Goal: Check status: Check status

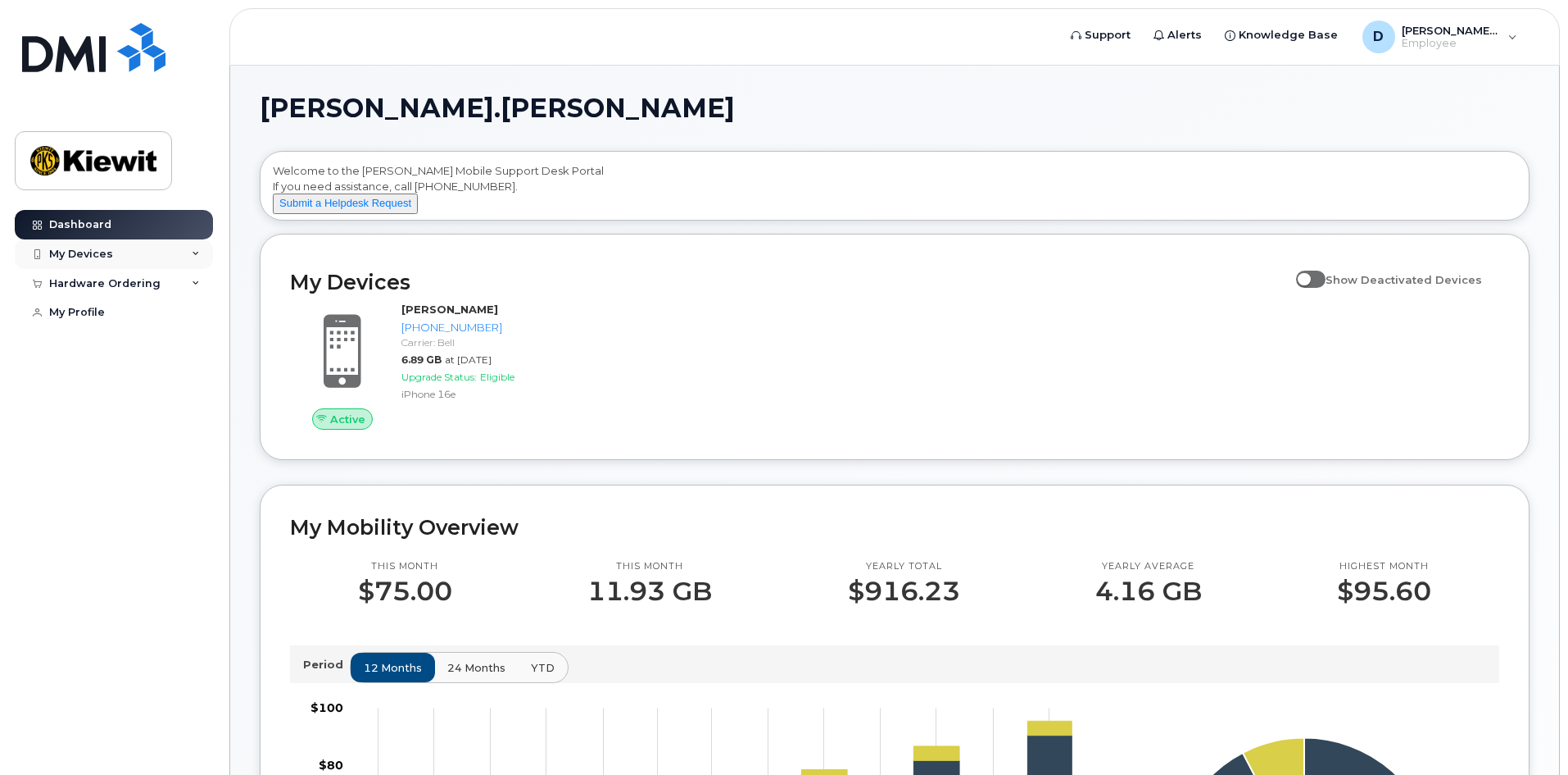
click at [199, 247] on div "My Devices" at bounding box center [114, 254] width 199 height 30
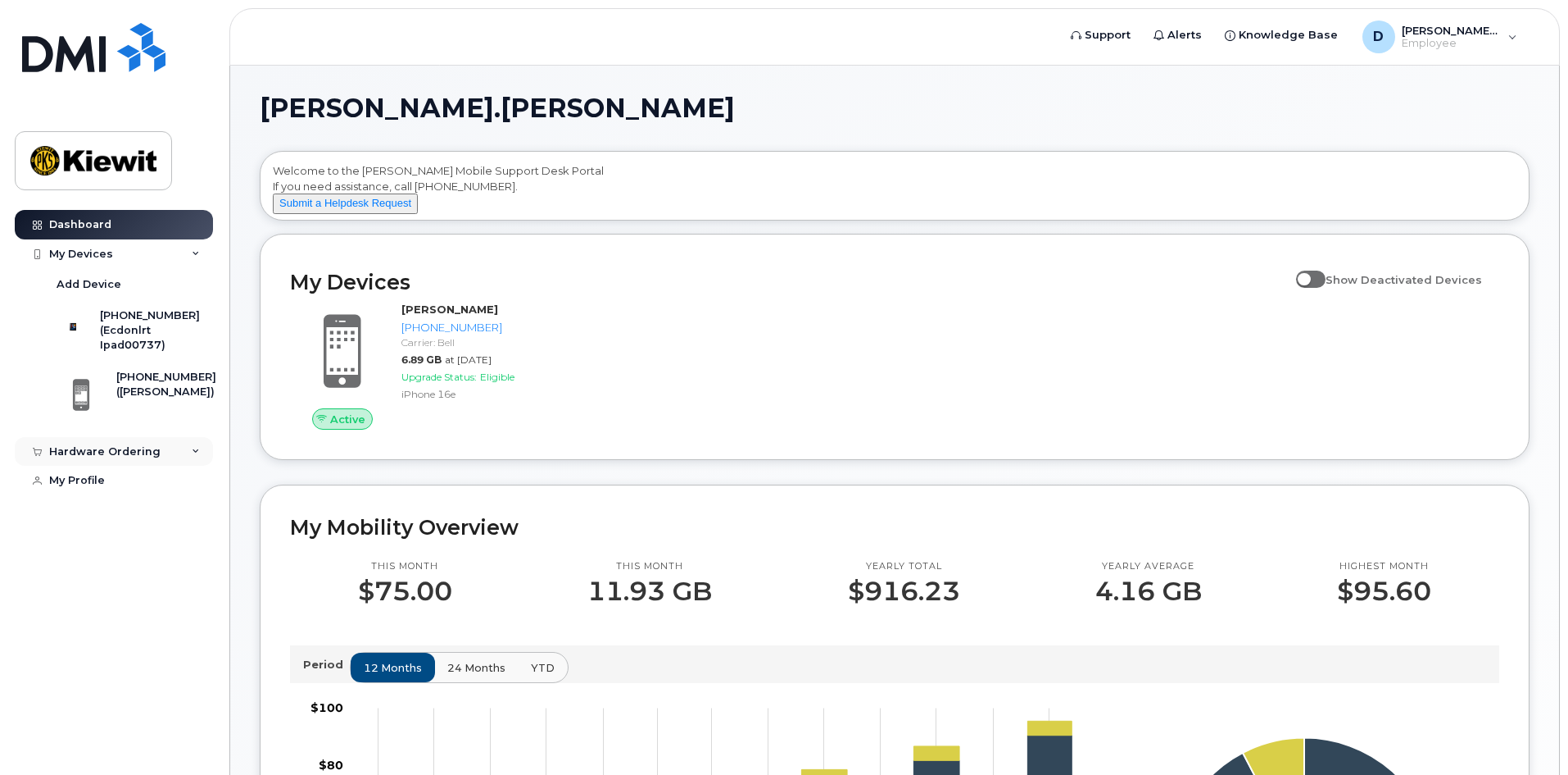
click at [190, 449] on div "Hardware Ordering" at bounding box center [114, 451] width 199 height 30
click at [140, 487] on link "My Orders" at bounding box center [128, 481] width 170 height 31
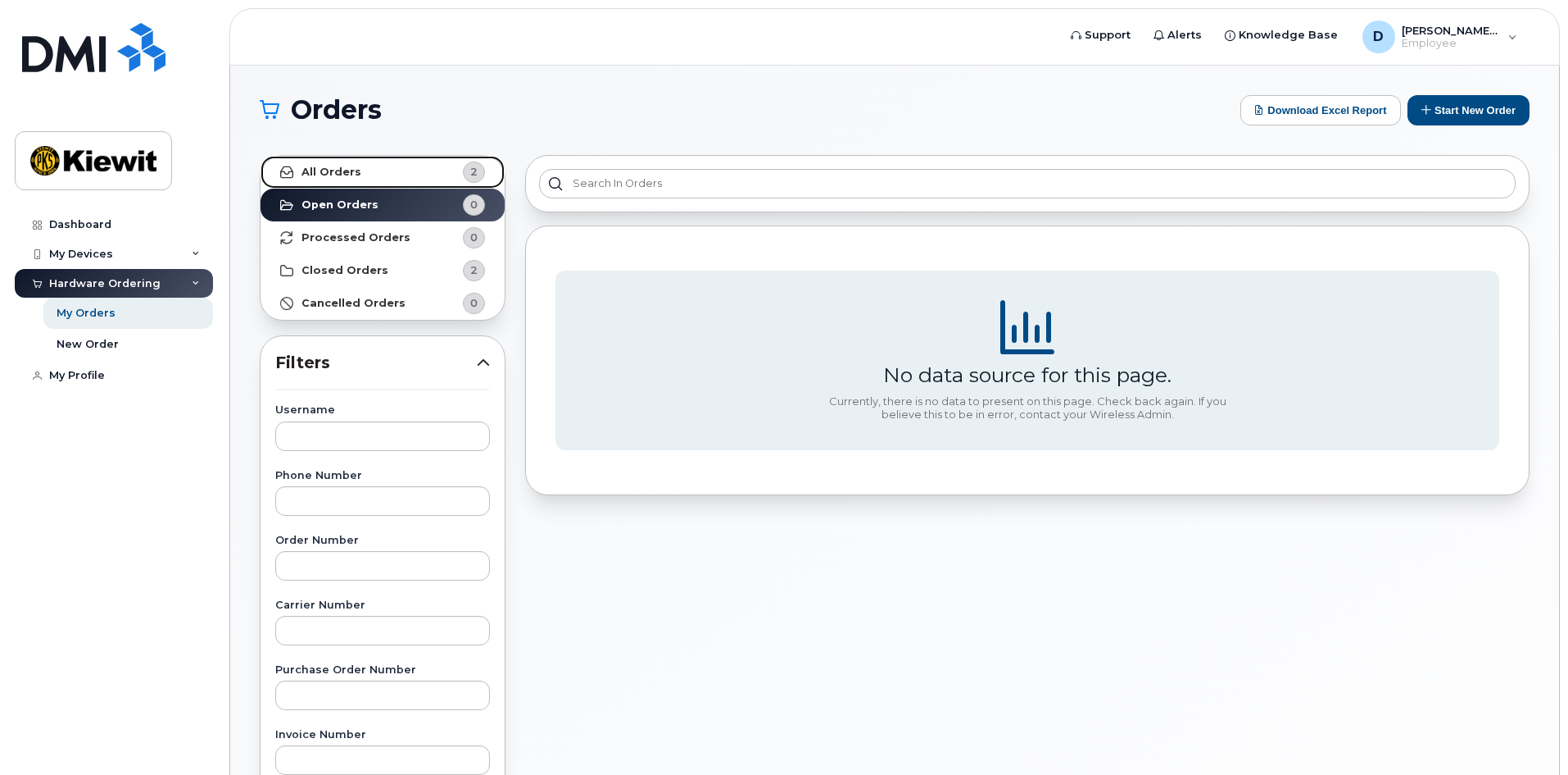
click at [430, 178] on link "All Orders 2" at bounding box center [382, 173] width 244 height 33
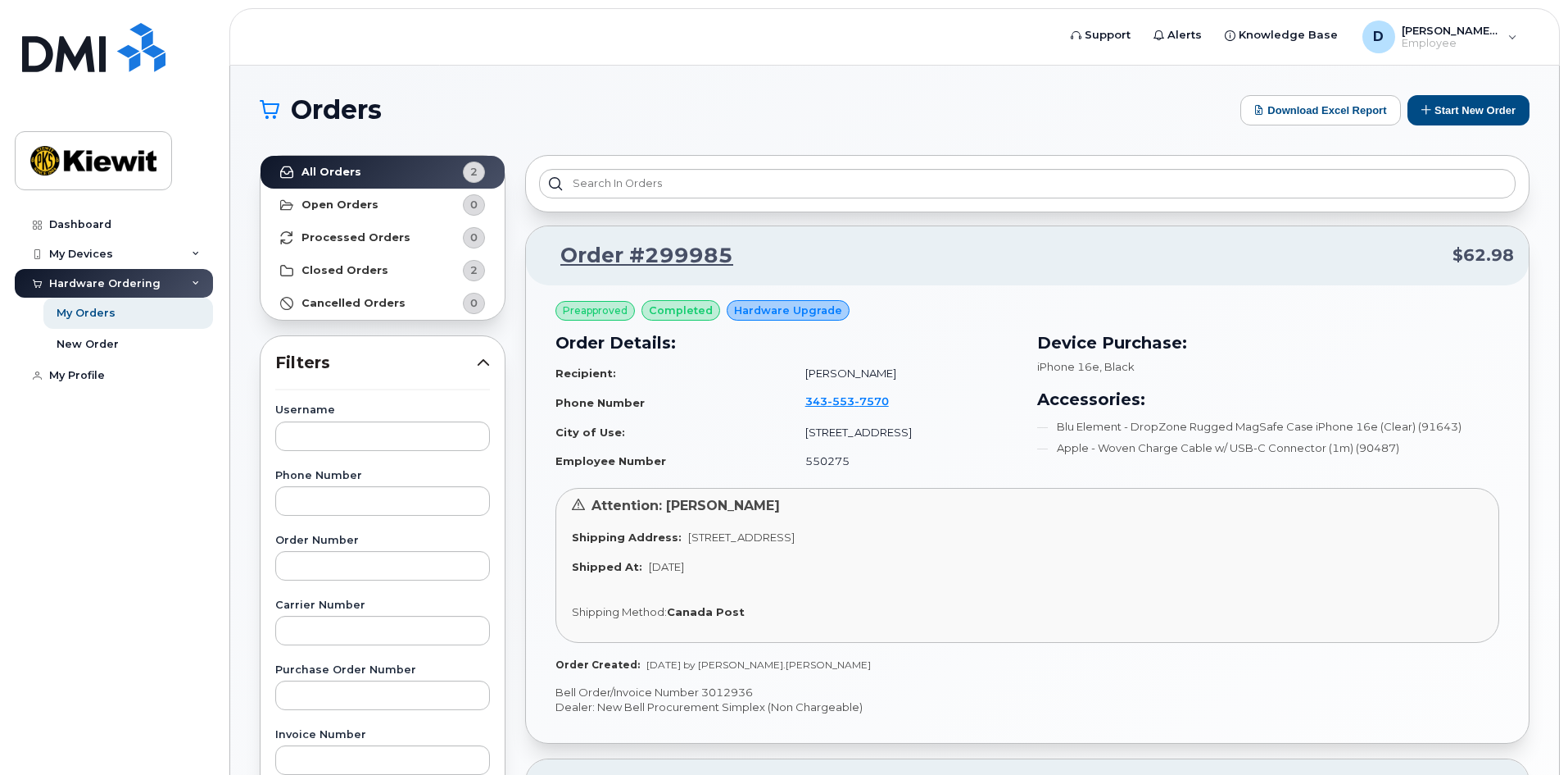
click at [765, 539] on span "[STREET_ADDRESS]" at bounding box center [741, 537] width 107 height 13
click at [678, 541] on div "Shipping Address: [STREET_ADDRESS]" at bounding box center [1027, 537] width 912 height 15
drag, startPoint x: 682, startPoint y: 539, endPoint x: 999, endPoint y: 550, distance: 317.2
click at [999, 552] on div "Attention: [PERSON_NAME] Shipping Address: [STREET_ADDRESS] Shipped At: [DATE] …" at bounding box center [1027, 565] width 944 height 155
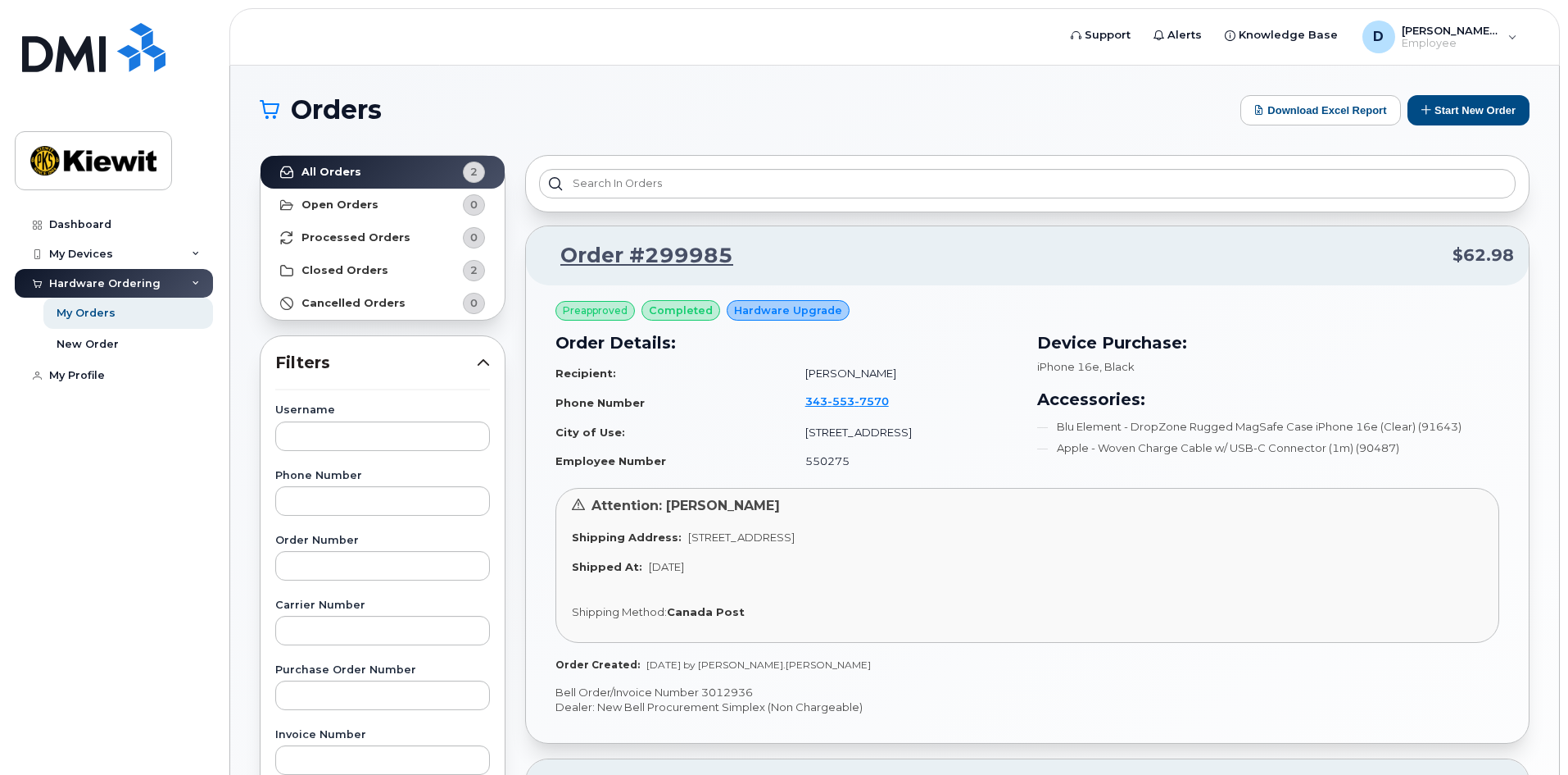
copy div "[STREET_ADDRESS] Shipped At: [DATE]"
